Goal: Task Accomplishment & Management: Use online tool/utility

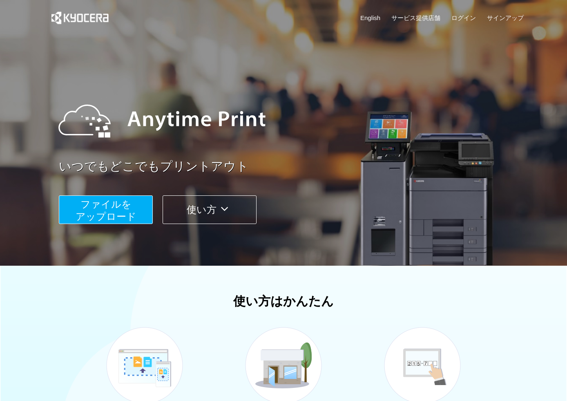
scroll to position [149, 0]
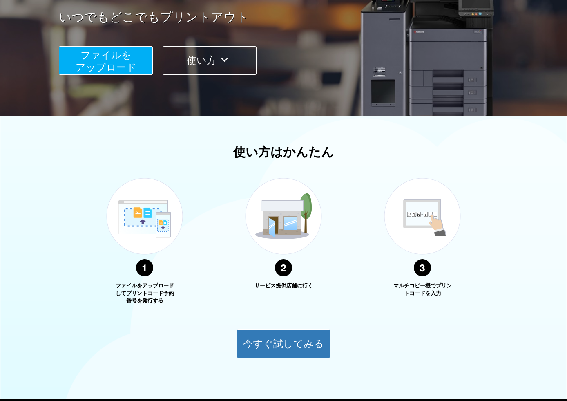
click at [93, 53] on span "ファイルを ​​アップロード" at bounding box center [106, 60] width 61 height 23
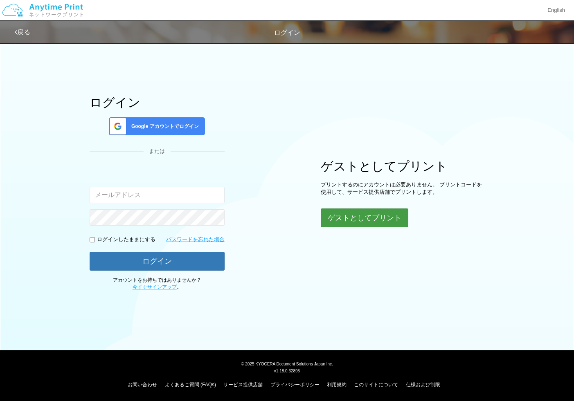
click at [380, 218] on button "ゲストとしてプリント" at bounding box center [363, 217] width 87 height 19
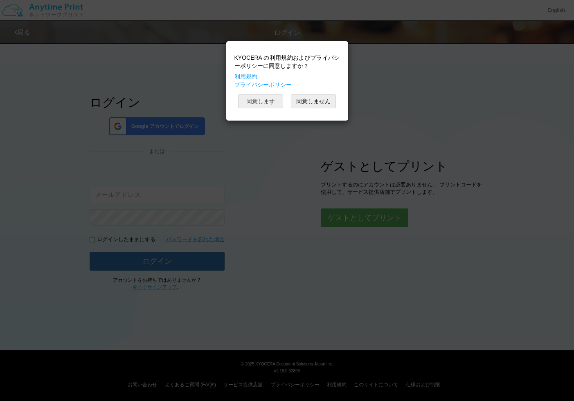
click at [250, 102] on button "同意します" at bounding box center [260, 101] width 45 height 14
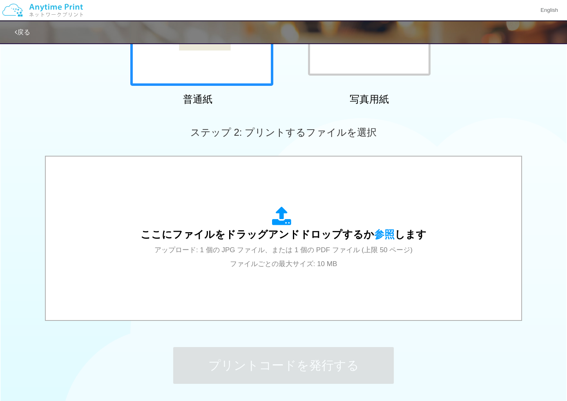
scroll to position [220, 0]
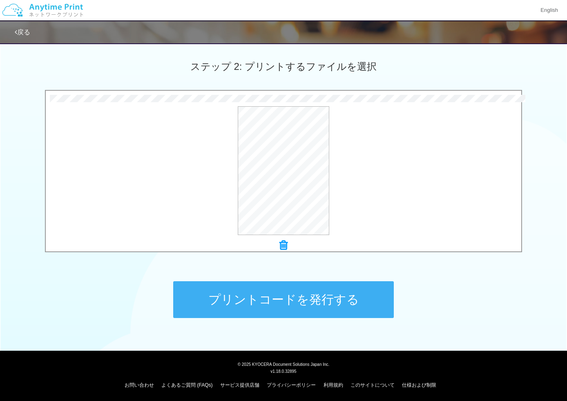
click at [312, 298] on button "プリントコードを発行する" at bounding box center [283, 299] width 221 height 37
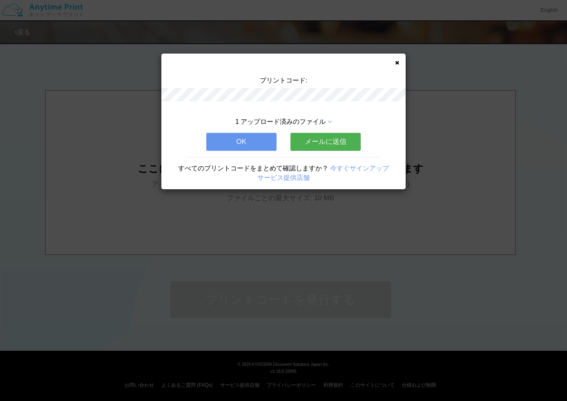
scroll to position [0, 0]
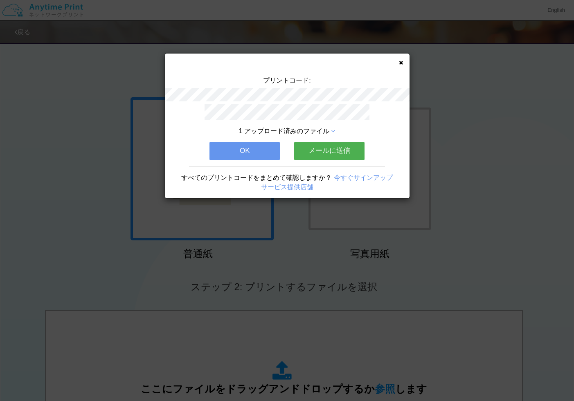
click at [337, 150] on button "メールに送信" at bounding box center [329, 151] width 70 height 18
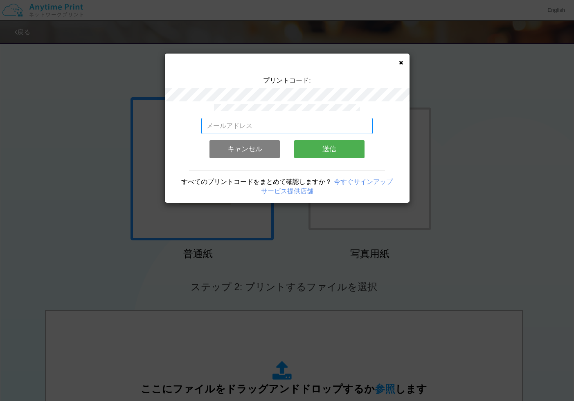
click at [263, 127] on input "email" at bounding box center [286, 126] width 171 height 16
type input "[EMAIL_ADDRESS][DOMAIN_NAME]"
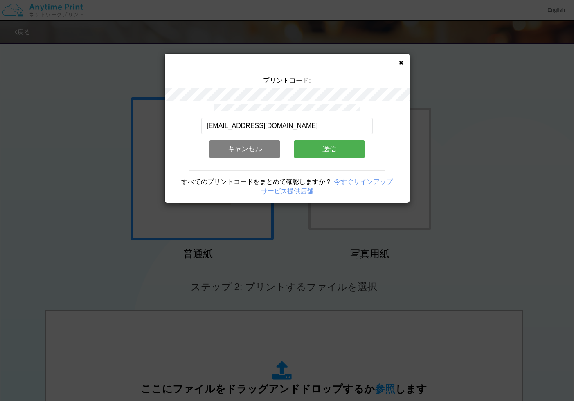
click at [325, 151] on button "送信" at bounding box center [329, 149] width 70 height 18
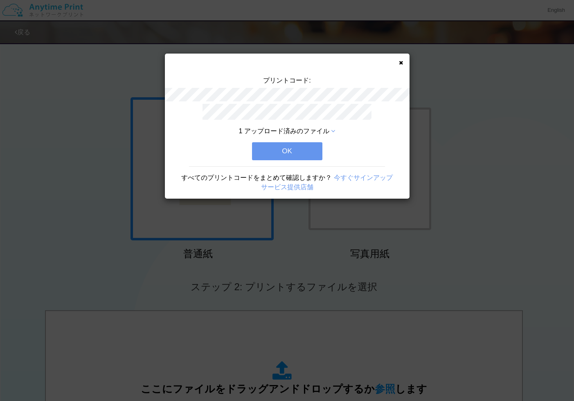
click at [285, 151] on button "OK" at bounding box center [287, 151] width 70 height 18
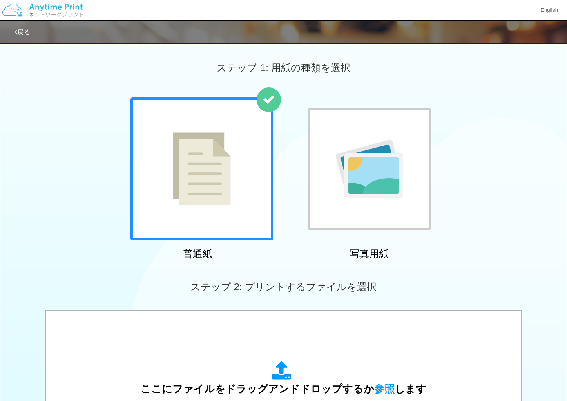
scroll to position [176, 0]
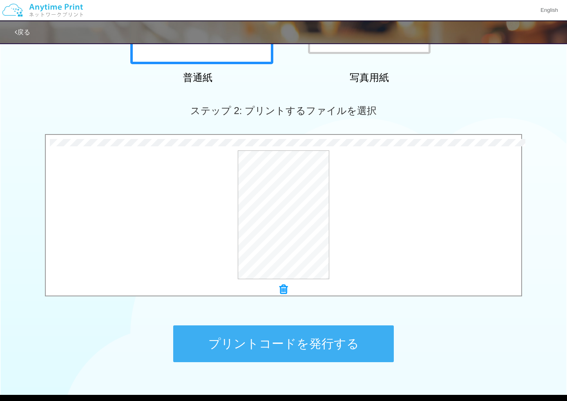
click at [313, 347] on button "プリントコードを発行する" at bounding box center [283, 343] width 221 height 37
click at [313, 347] on body "English 戻る ステップ 1: 用紙の種類を選択 普通紙 写真用紙" at bounding box center [283, 126] width 567 height 604
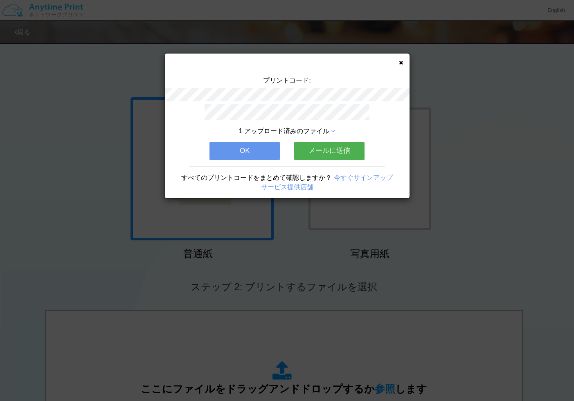
click at [334, 152] on button "メールに送信" at bounding box center [329, 151] width 70 height 18
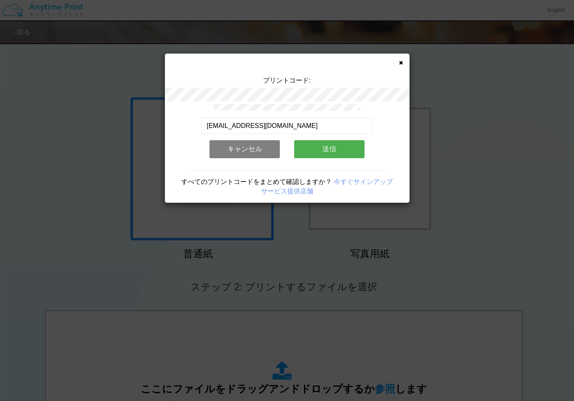
click at [325, 151] on button "送信" at bounding box center [329, 149] width 70 height 18
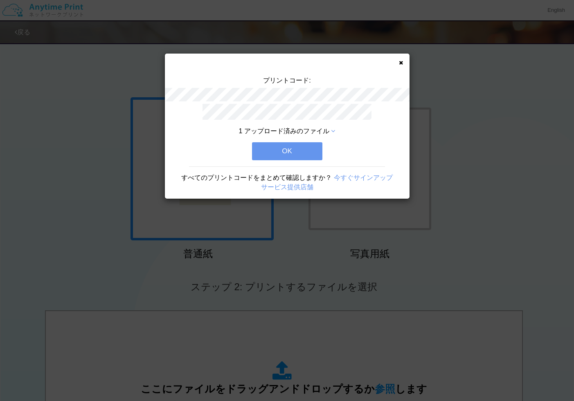
click at [281, 151] on button "OK" at bounding box center [287, 151] width 70 height 18
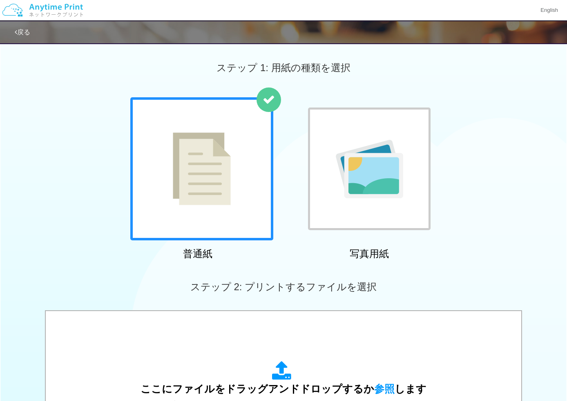
click at [58, 7] on img at bounding box center [42, 10] width 87 height 29
